Goal: Information Seeking & Learning: Learn about a topic

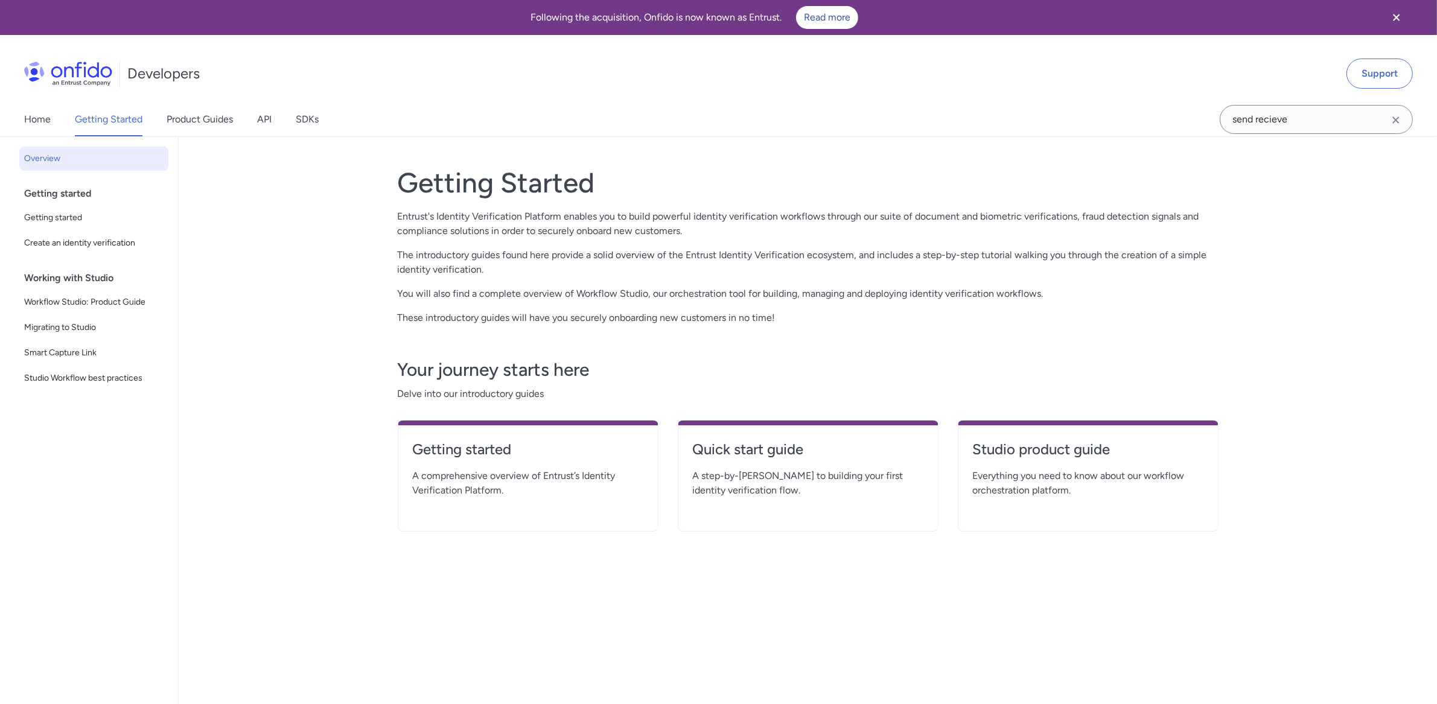
click at [1394, 122] on icon "Clear search field button" at bounding box center [1395, 119] width 7 height 7
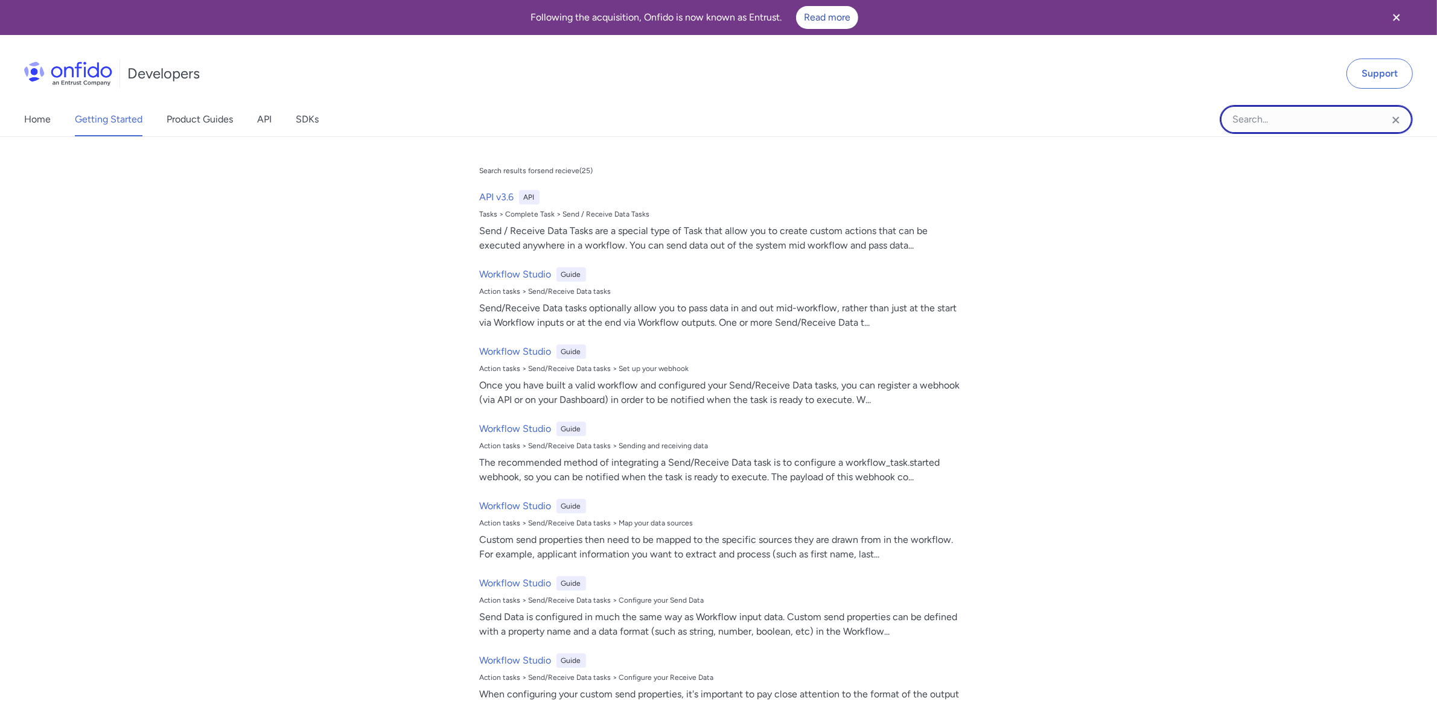
click at [1304, 113] on input "Onfido search input field" at bounding box center [1316, 119] width 193 height 29
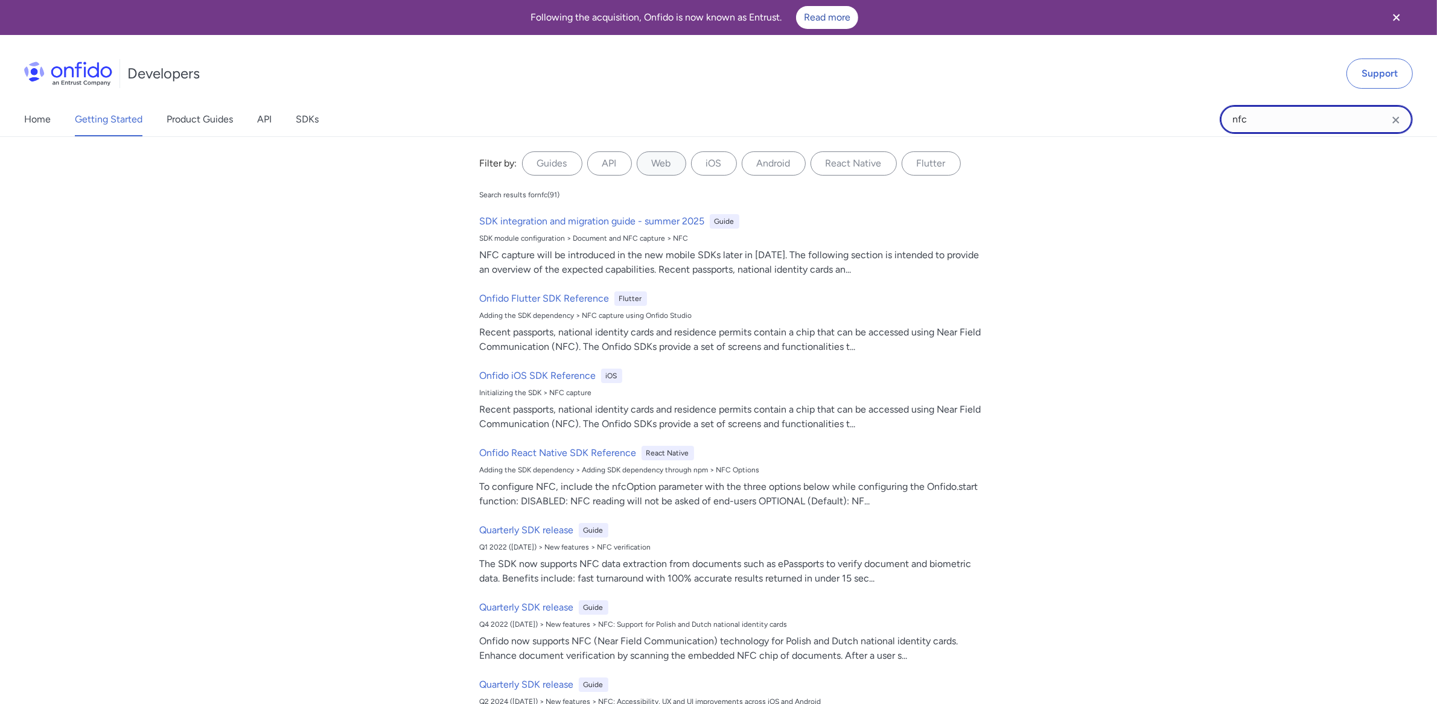
type input "nfc"
click at [43, 119] on link "Home" at bounding box center [37, 120] width 27 height 34
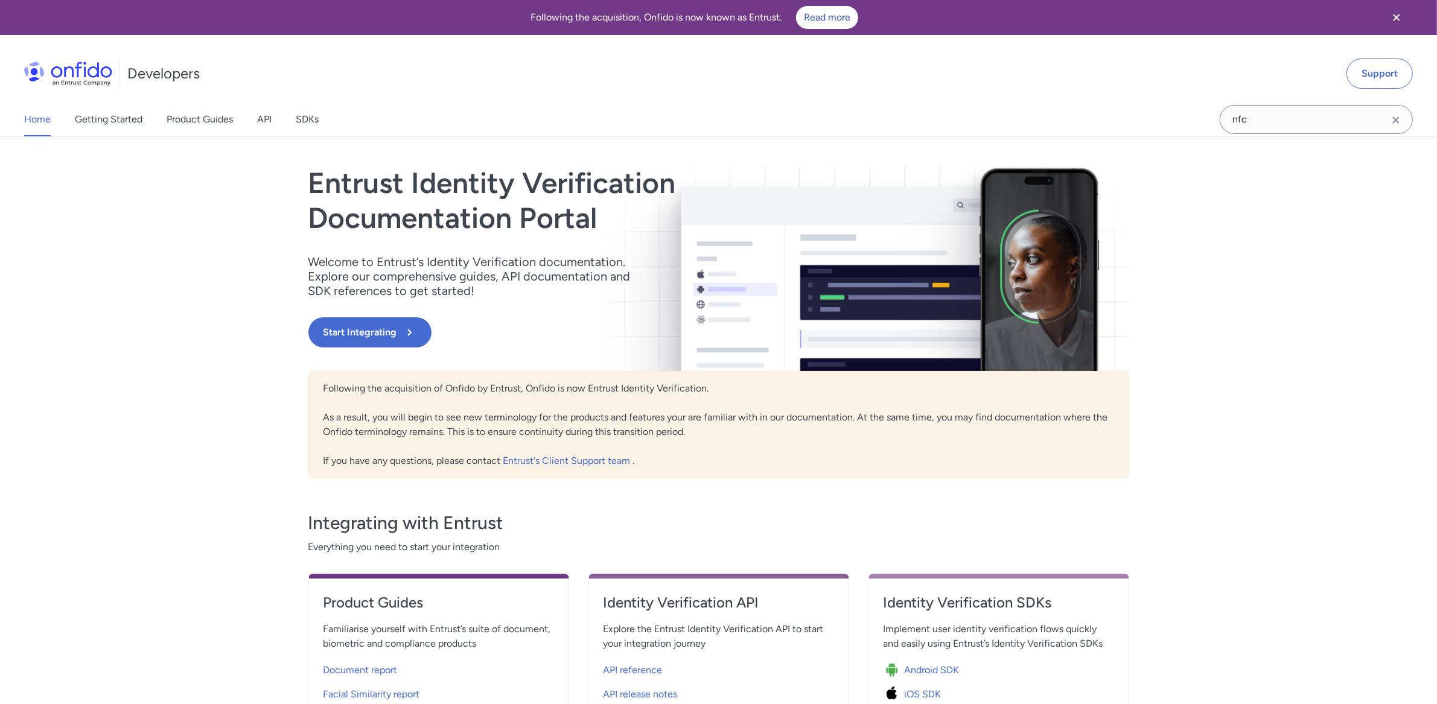
click at [1397, 117] on icon "Clear search field button" at bounding box center [1396, 120] width 14 height 14
click at [194, 124] on link "Product Guides" at bounding box center [200, 120] width 66 height 34
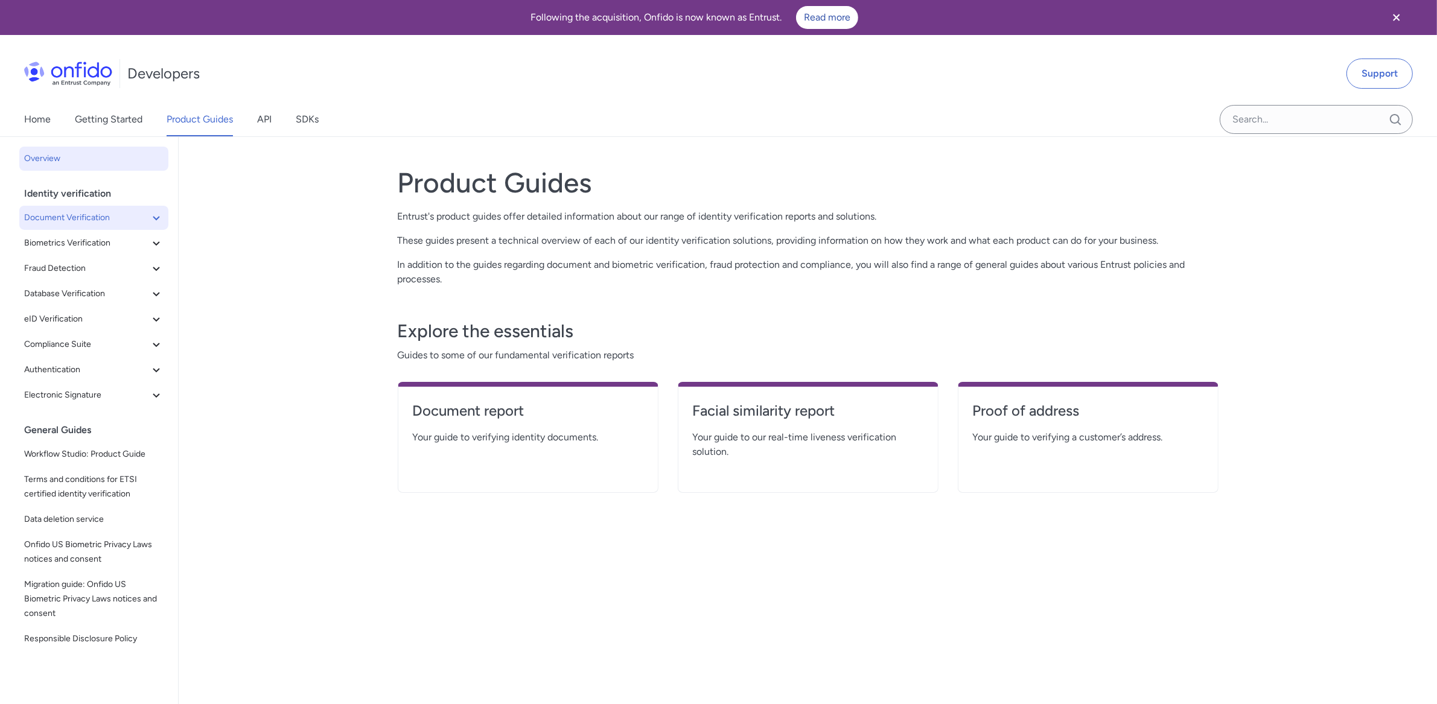
click at [65, 217] on span "Document Verification" at bounding box center [86, 218] width 125 height 14
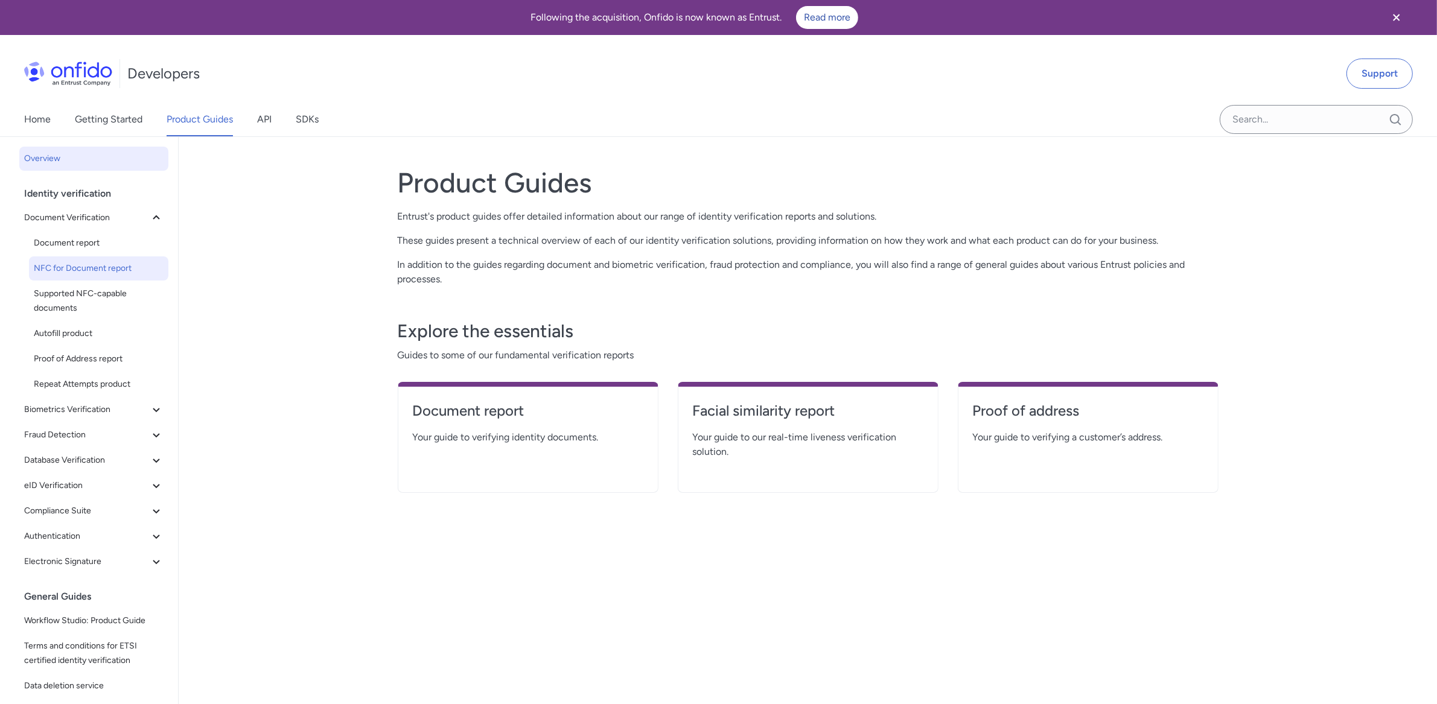
click at [69, 270] on span "NFC for Document report" at bounding box center [99, 268] width 130 height 14
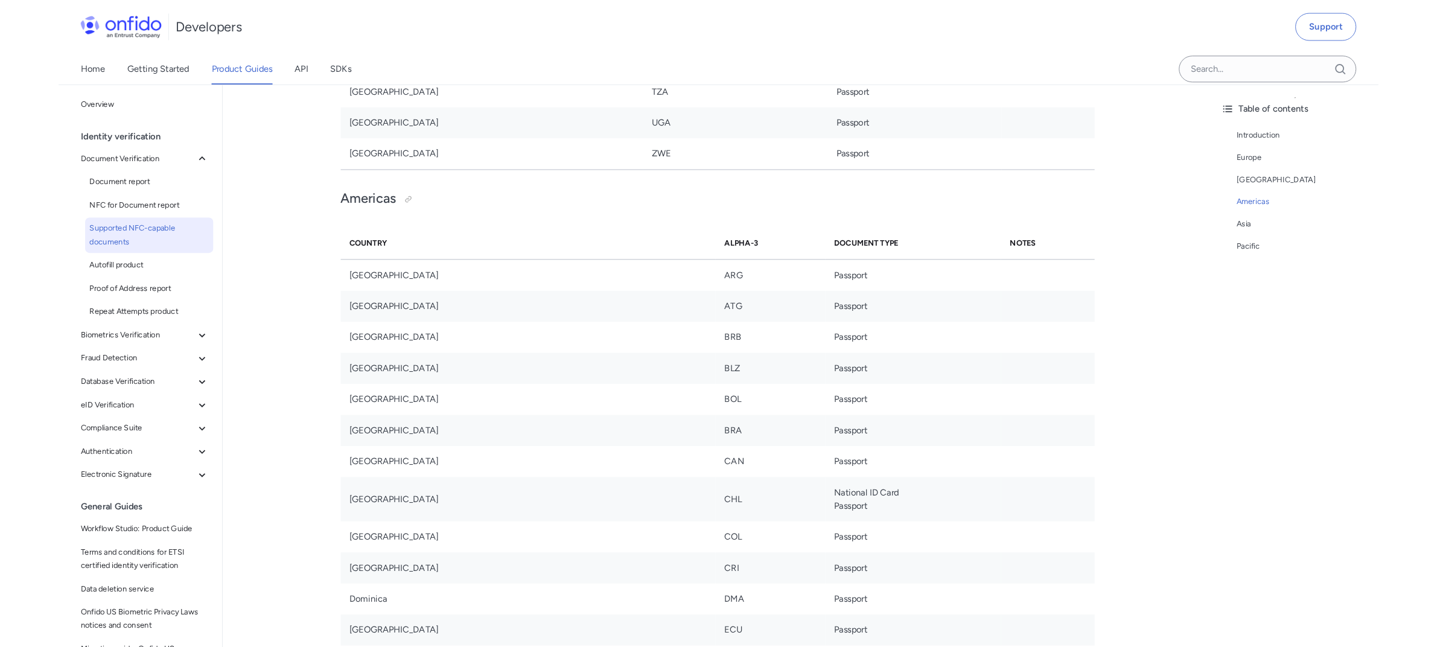
scroll to position [3395, 0]
